Goal: Information Seeking & Learning: Learn about a topic

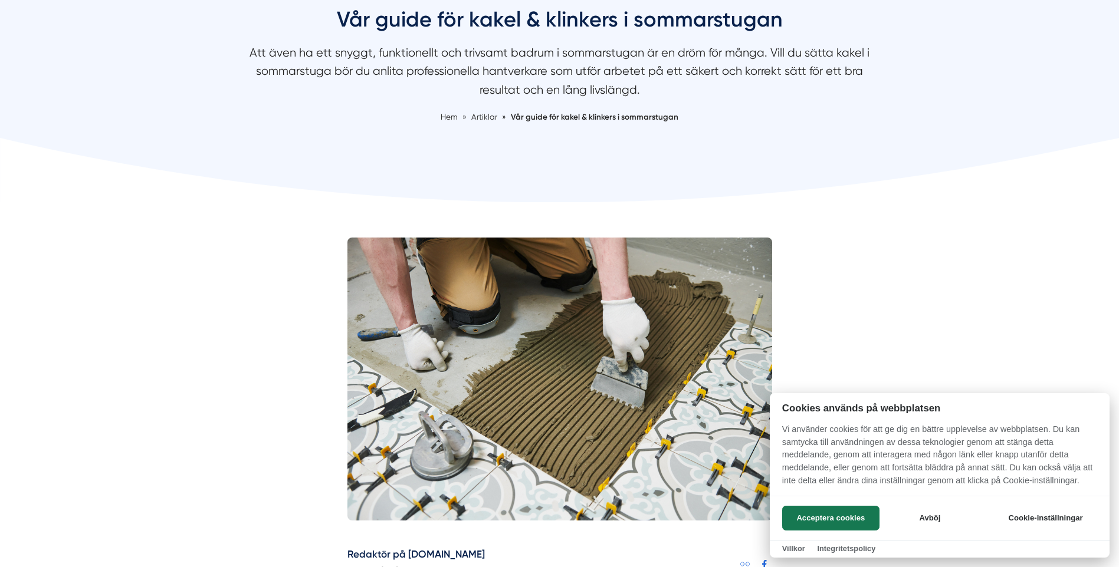
scroll to position [165, 0]
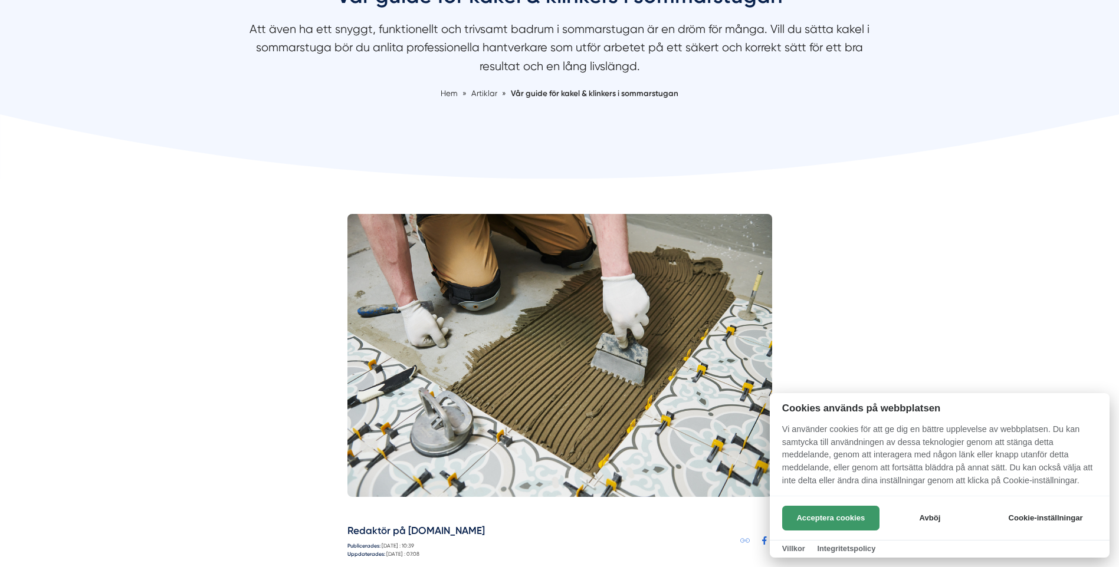
click at [813, 520] on button "Acceptera cookies" at bounding box center [830, 518] width 97 height 25
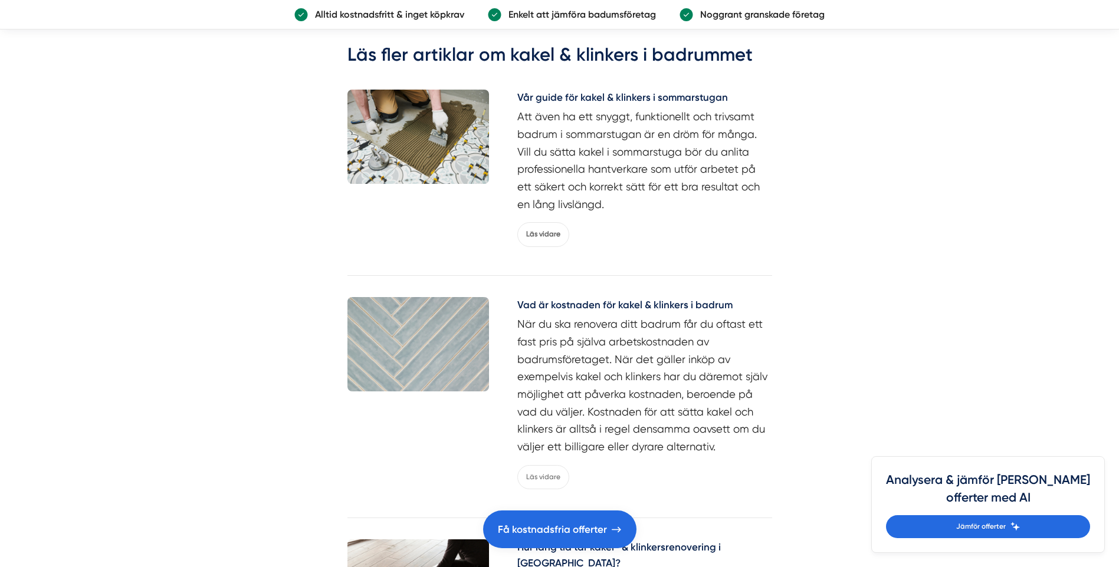
scroll to position [1888, 0]
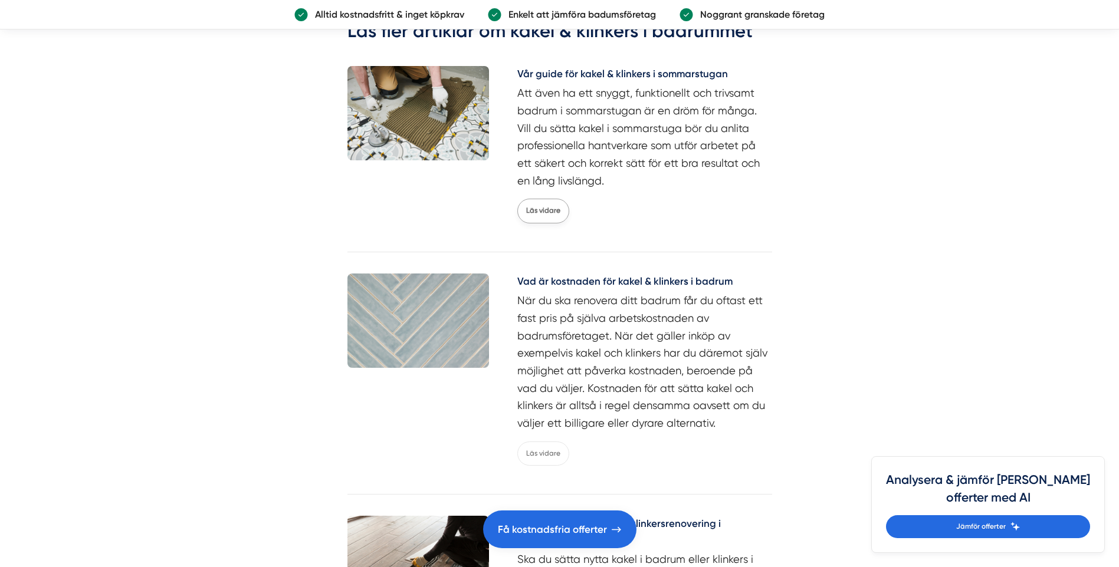
click at [535, 199] on link "Läs vidare" at bounding box center [543, 211] width 52 height 24
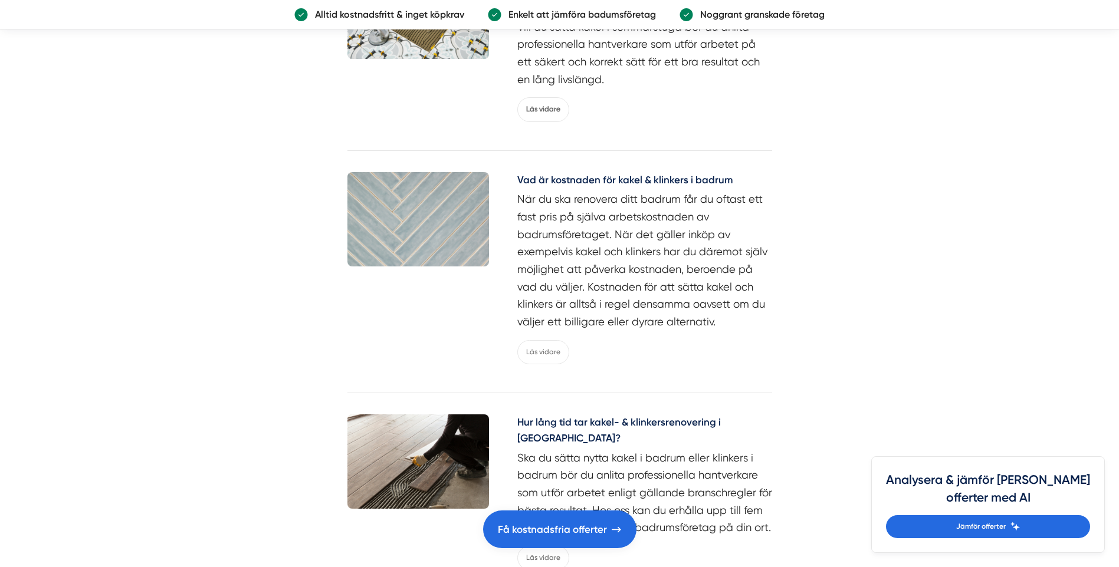
scroll to position [2013, 0]
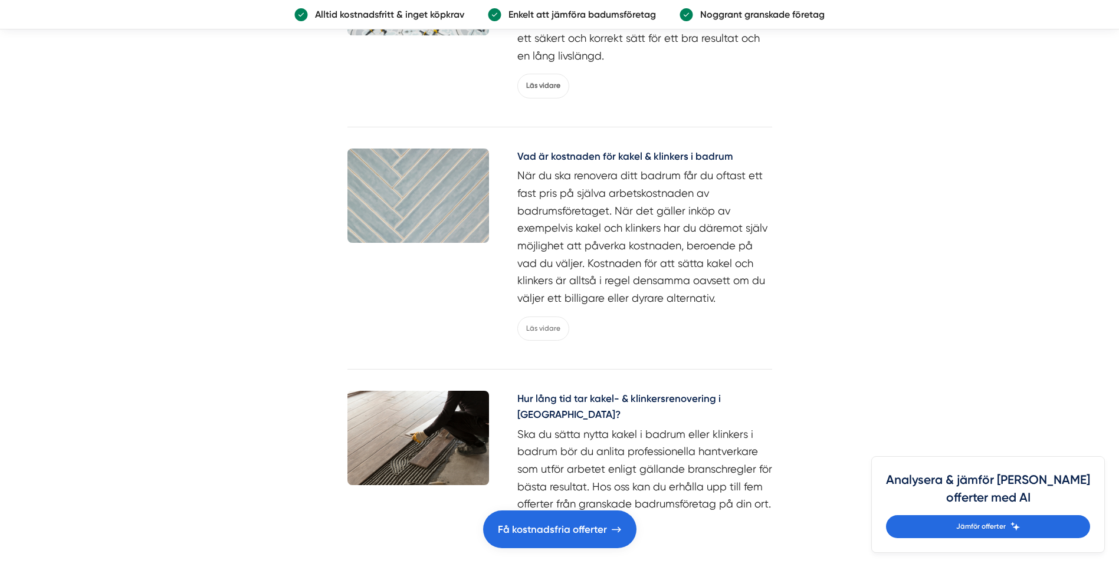
click at [1118, 560] on html "NYHET Jämför offerter med AI Om oss Kontakta oss Anslut företag Inspiration Bad…" at bounding box center [559, 312] width 1119 height 4650
click at [0, 0] on div at bounding box center [0, 0] width 0 height 0
